Goal: Transaction & Acquisition: Purchase product/service

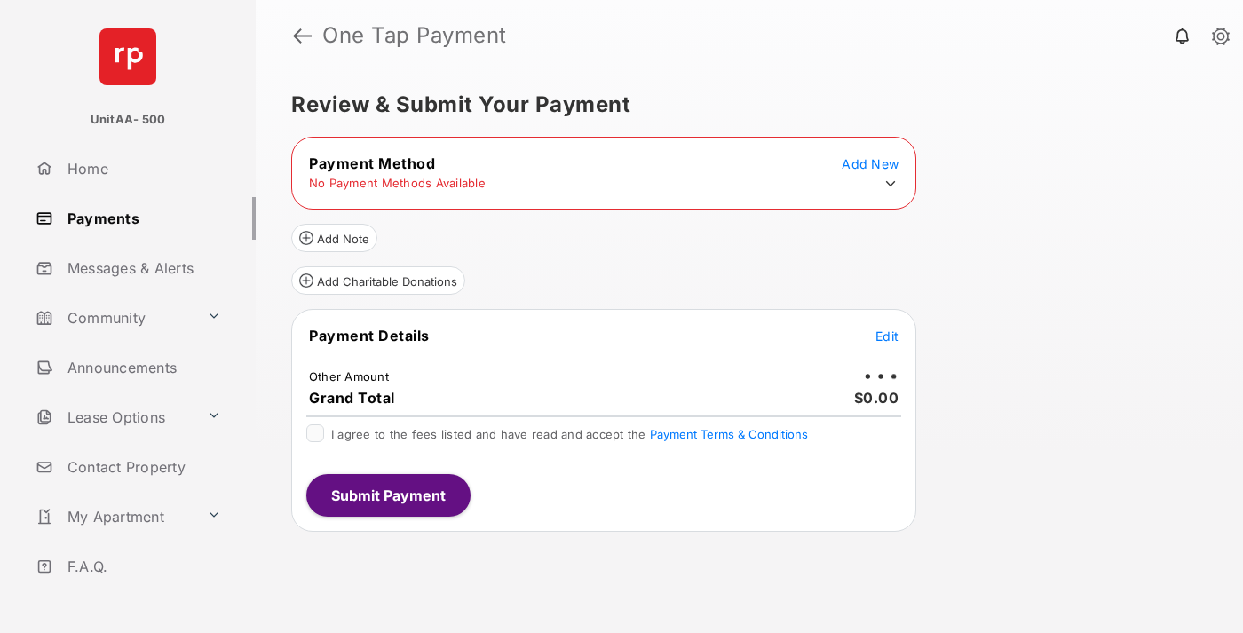
click at [890, 184] on icon at bounding box center [890, 184] width 16 height 16
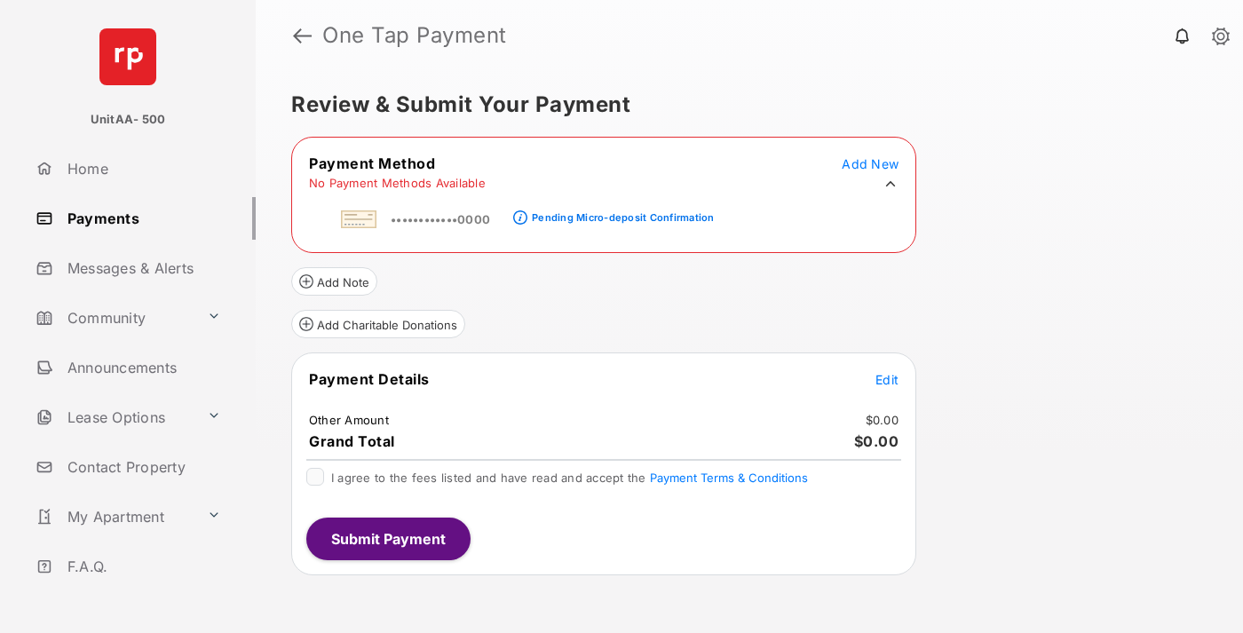
click at [620, 212] on div "Pending Micro-deposit Confirmation" at bounding box center [623, 217] width 182 height 12
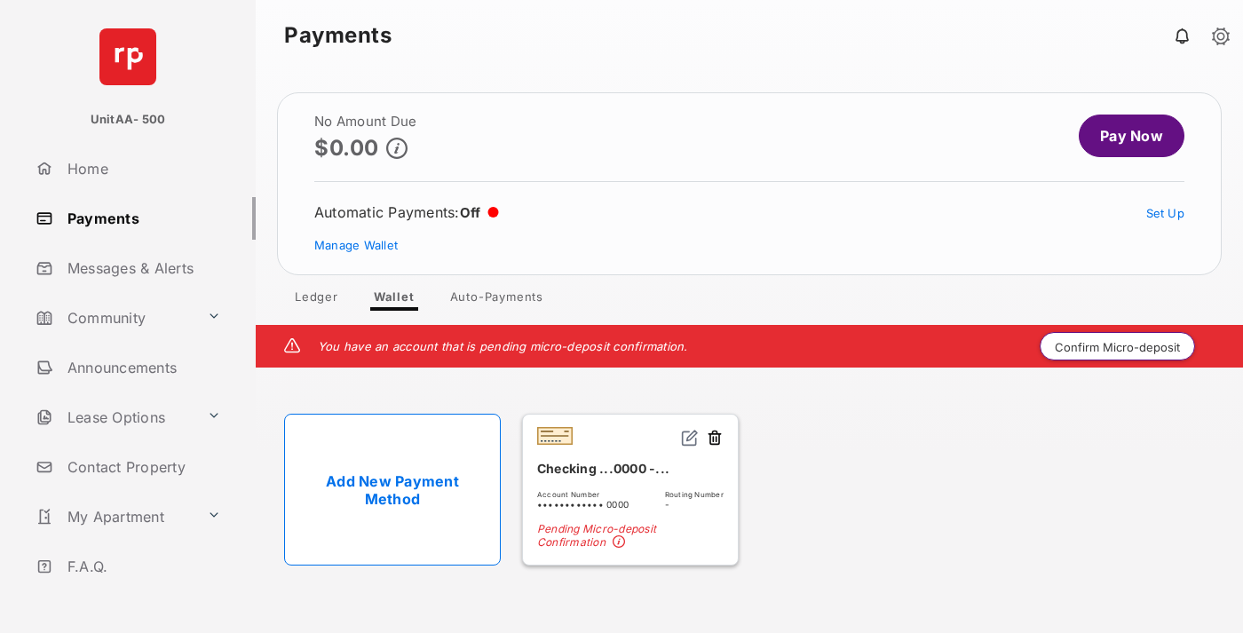
click at [1118, 346] on button "Confirm Micro-deposit" at bounding box center [1117, 346] width 155 height 28
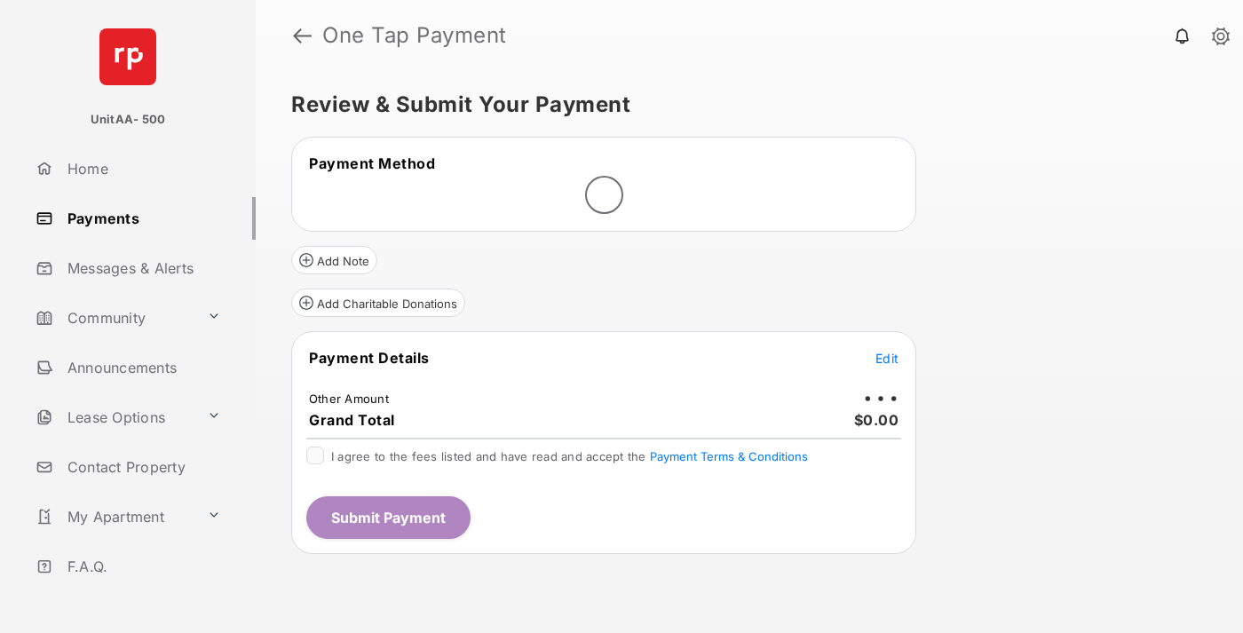
click at [887, 358] on span "Edit" at bounding box center [886, 358] width 23 height 15
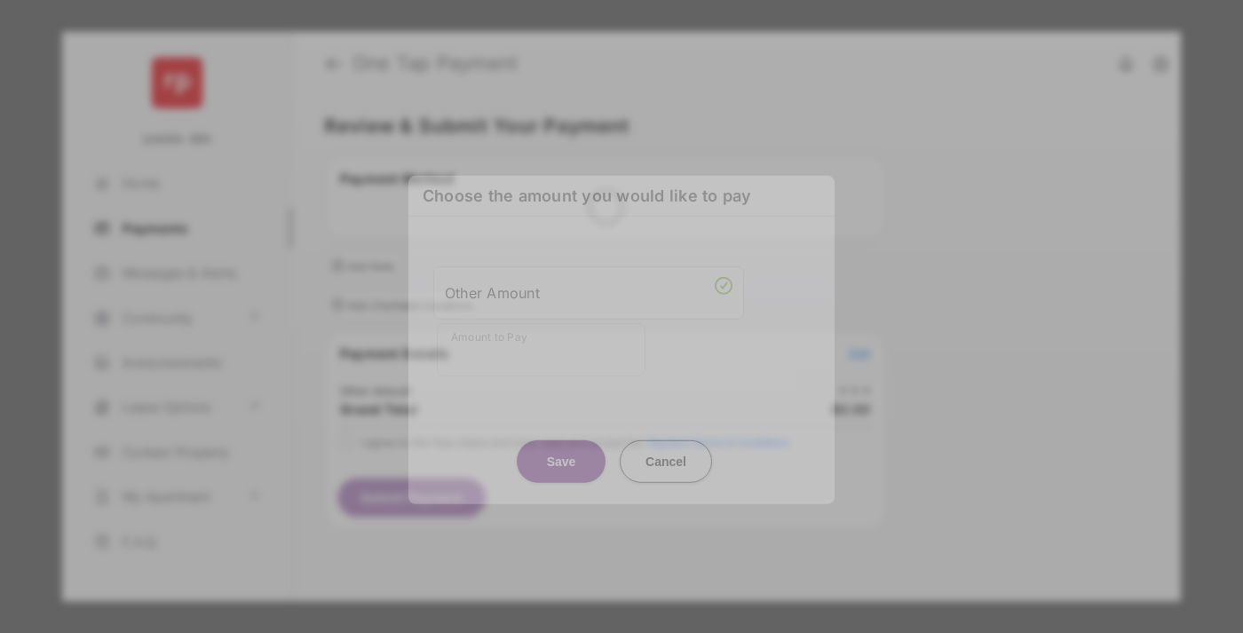
click at [589, 285] on div "Other Amount" at bounding box center [589, 292] width 288 height 30
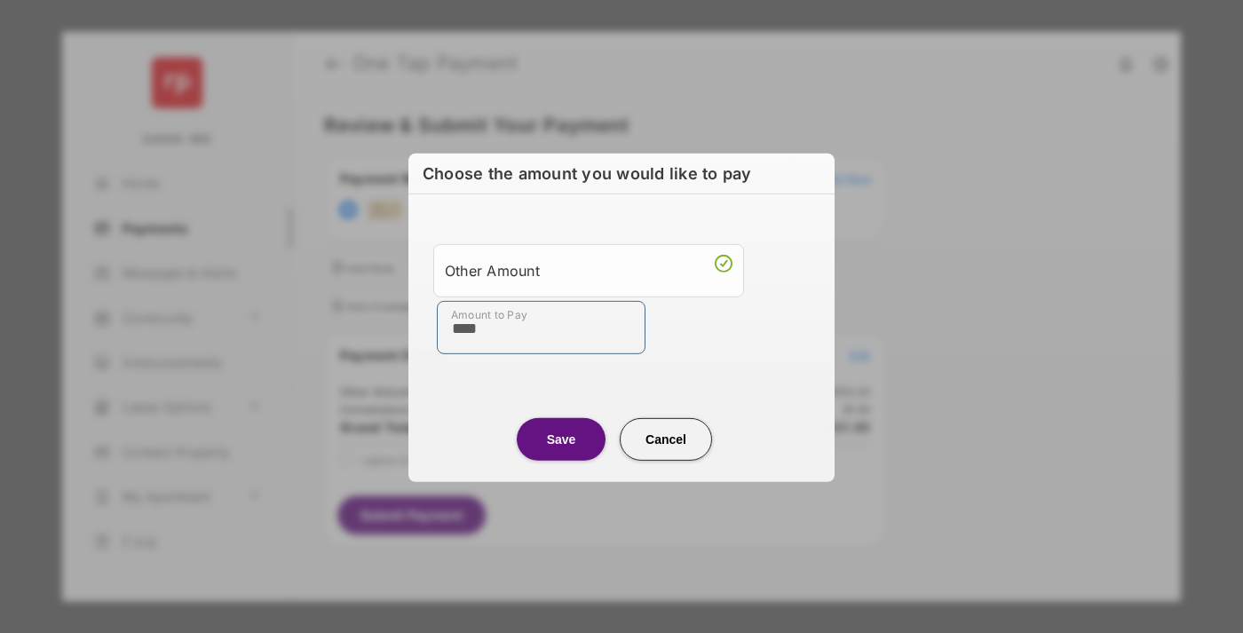
type input "****"
click at [561, 439] on button "Save" at bounding box center [561, 438] width 89 height 43
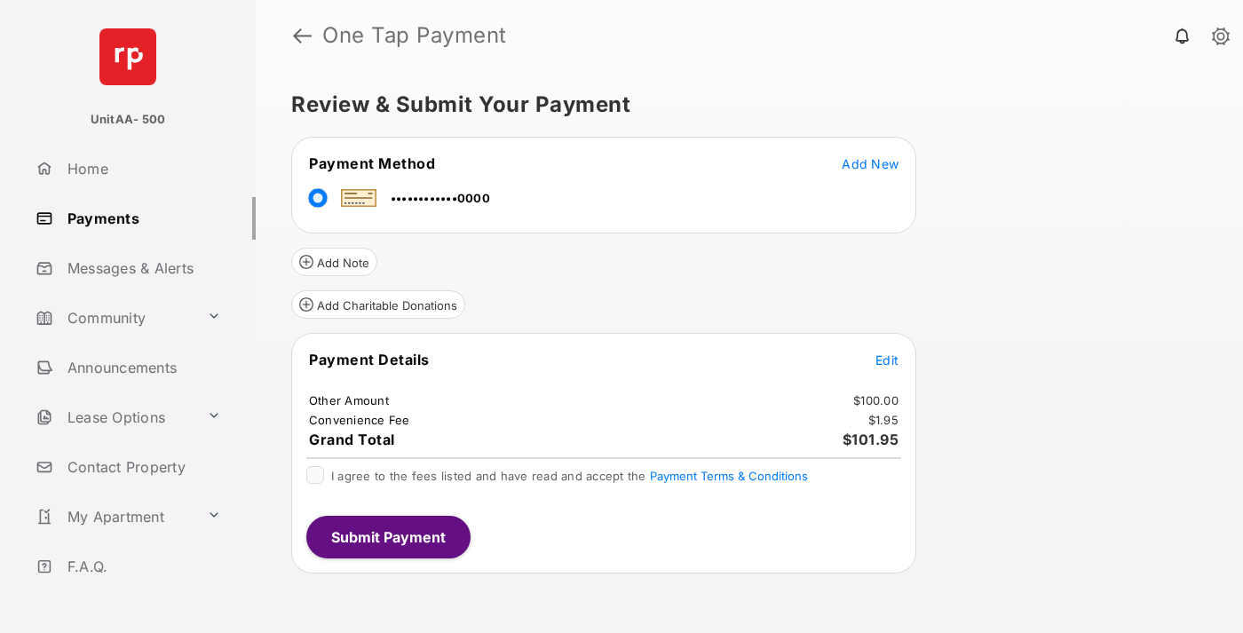
click at [887, 360] on span "Edit" at bounding box center [886, 359] width 23 height 15
click at [387, 536] on button "Submit Payment" at bounding box center [388, 537] width 164 height 43
